Goal: Task Accomplishment & Management: Use online tool/utility

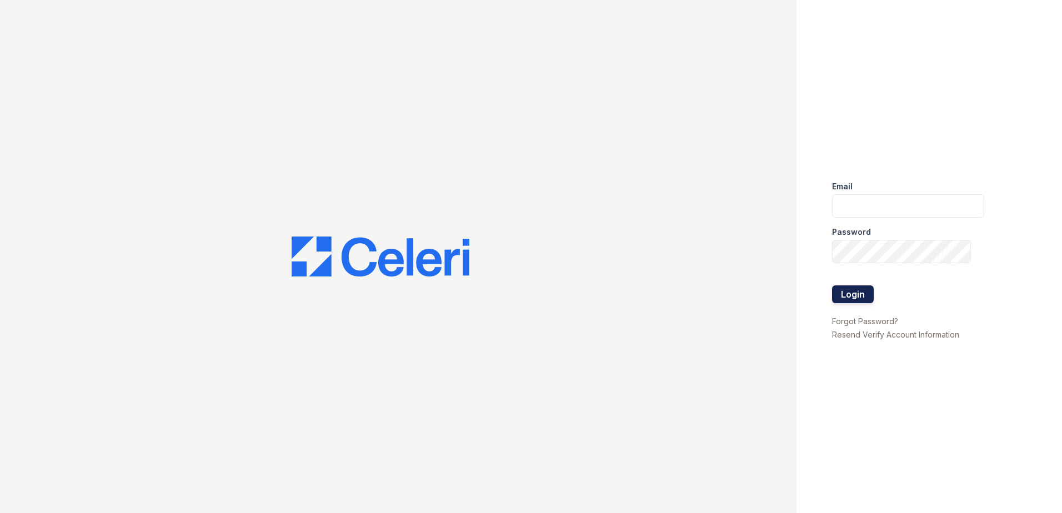
type input "arrivenorthbethesda@trinity-pm.com"
click at [851, 289] on button "Login" at bounding box center [853, 294] width 42 height 18
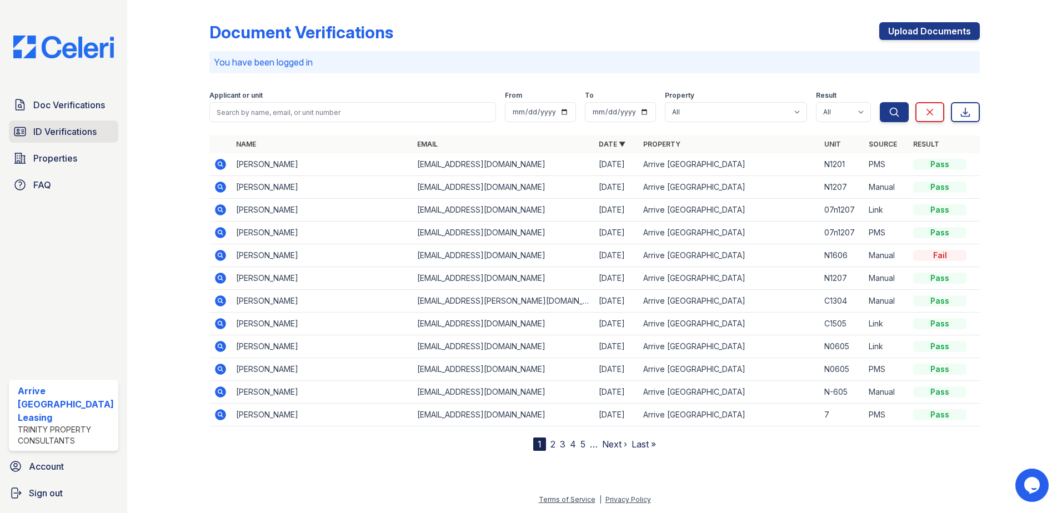
click at [69, 136] on span "ID Verifications" at bounding box center [64, 131] width 63 height 13
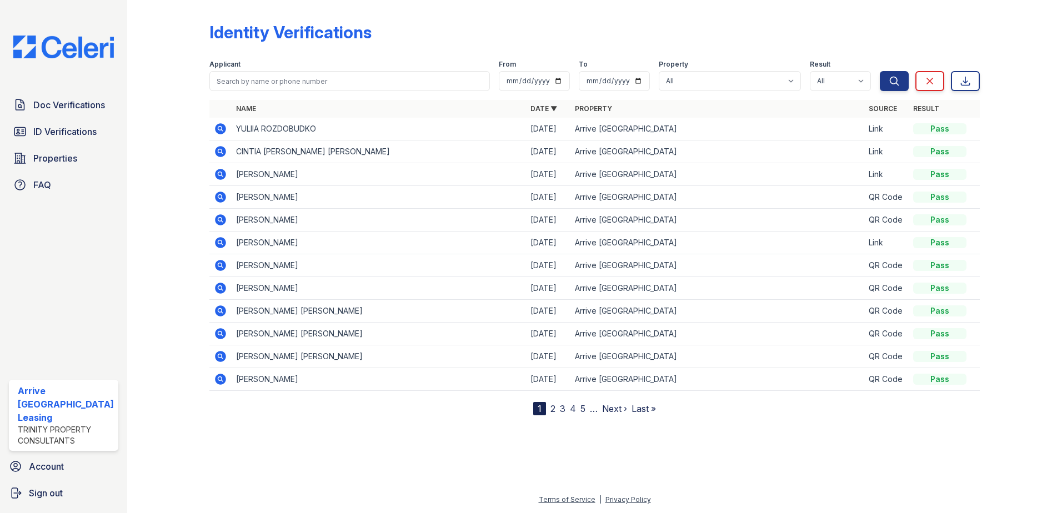
click at [551, 410] on link "2" at bounding box center [552, 408] width 5 height 11
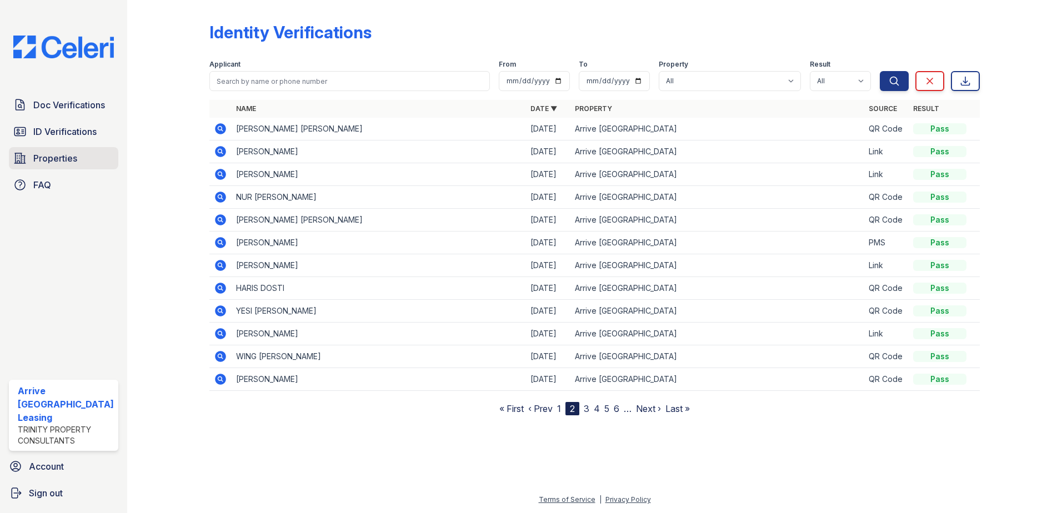
click at [57, 159] on span "Properties" at bounding box center [55, 158] width 44 height 13
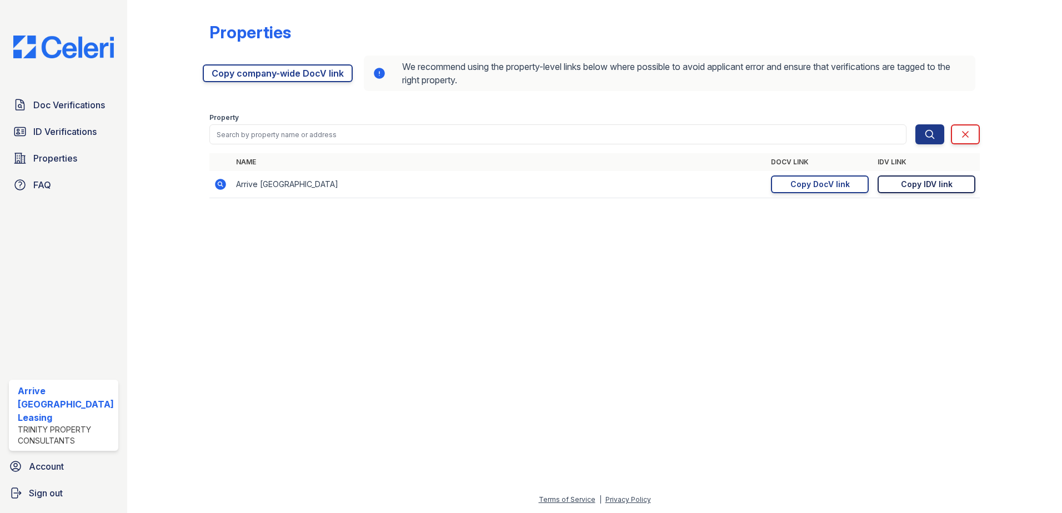
click at [930, 186] on div "Copy IDV link" at bounding box center [927, 184] width 52 height 11
